Goal: Task Accomplishment & Management: Manage account settings

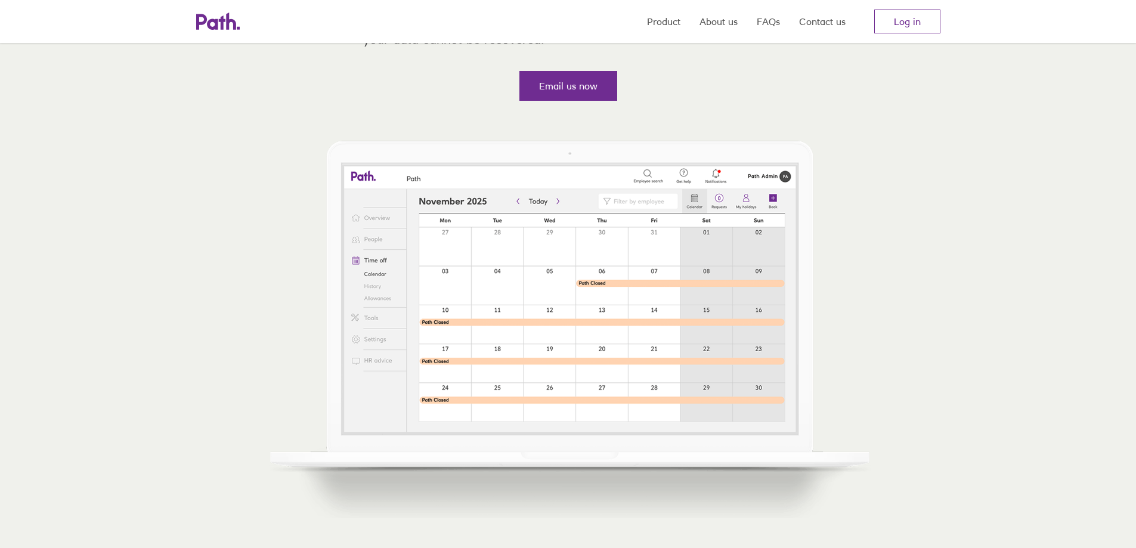
scroll to position [60, 0]
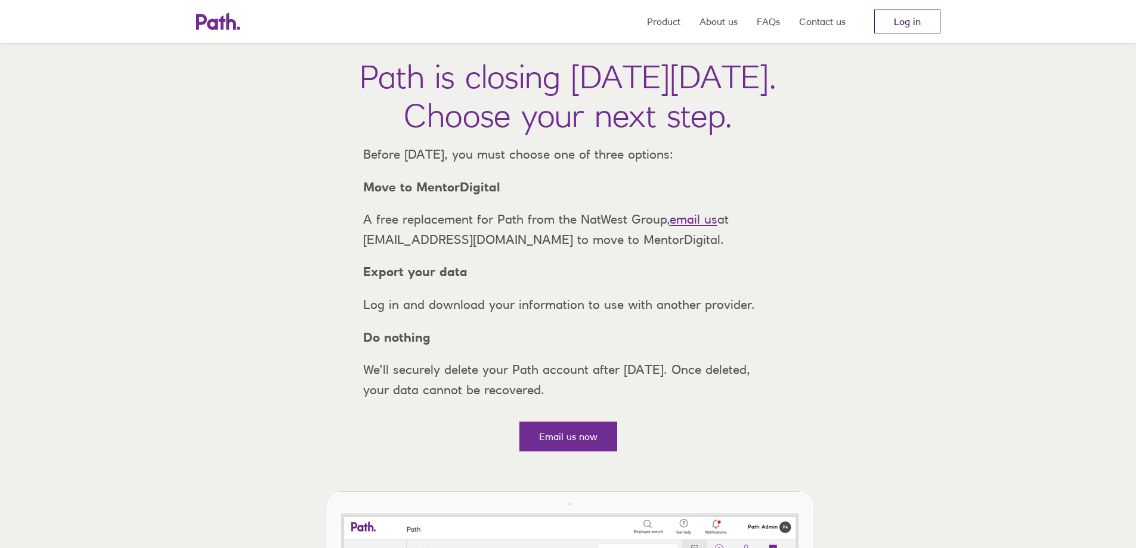
click at [558, 20] on link "Log in" at bounding box center [907, 22] width 66 height 24
